Goal: Information Seeking & Learning: Find specific page/section

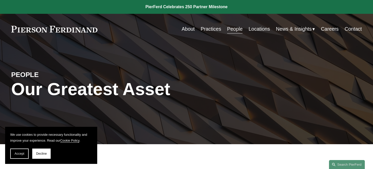
click at [215, 29] on link "Practices" at bounding box center [211, 29] width 20 height 10
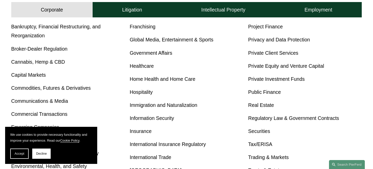
scroll to position [221, 0]
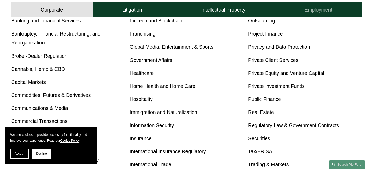
click at [330, 7] on h4 "Employment" at bounding box center [318, 10] width 28 height 6
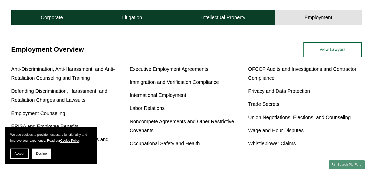
scroll to position [173, 0]
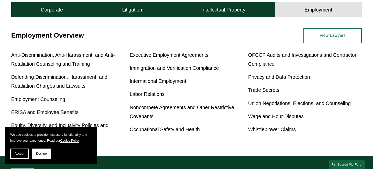
click at [143, 94] on link "Labor Relations" at bounding box center [147, 94] width 35 height 6
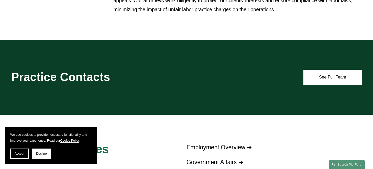
scroll to position [258, 0]
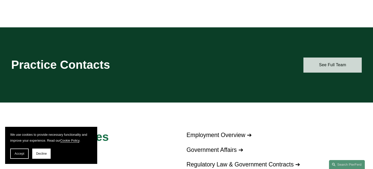
click at [316, 65] on link "See Full Team" at bounding box center [332, 65] width 58 height 15
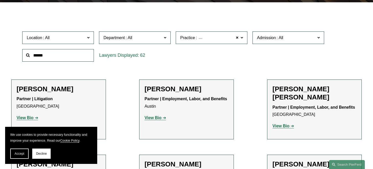
scroll to position [141, 0]
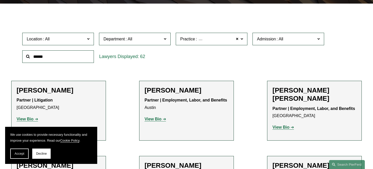
click at [84, 41] on span "Location" at bounding box center [56, 39] width 59 height 7
click at [154, 45] on label "Department" at bounding box center [135, 39] width 72 height 13
click at [0, 0] on link "Employment, Labor, and Benefits" at bounding box center [0, 0] width 0 height 0
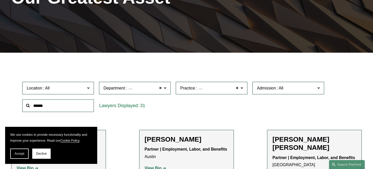
scroll to position [92, 0]
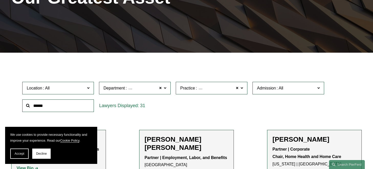
click at [295, 91] on span "Admission" at bounding box center [286, 88] width 59 height 7
click at [213, 104] on div "Location All Atlanta Austin Bellevue Boston Charlotte Chicago Cincinnati Clevel…" at bounding box center [186, 96] width 333 height 35
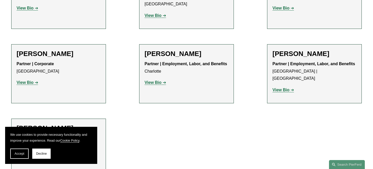
scroll to position [874, 0]
